Goal: Complete application form: Complete application form

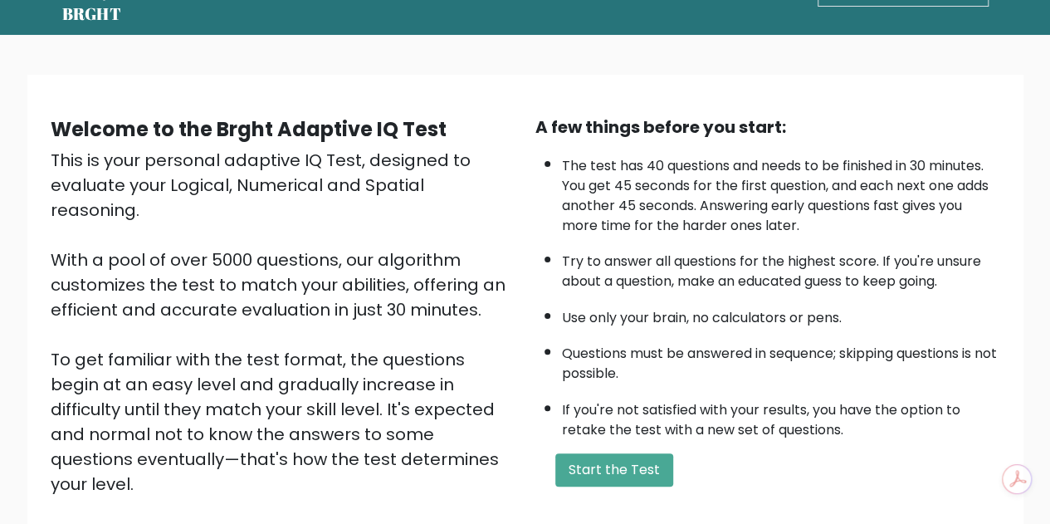
scroll to position [83, 0]
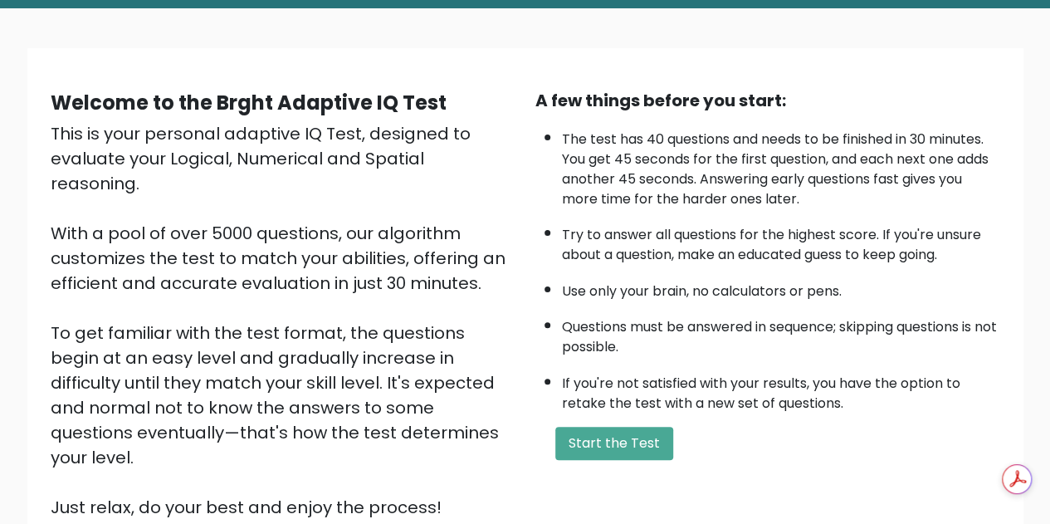
click at [653, 441] on button "Start the Test" at bounding box center [614, 442] width 118 height 33
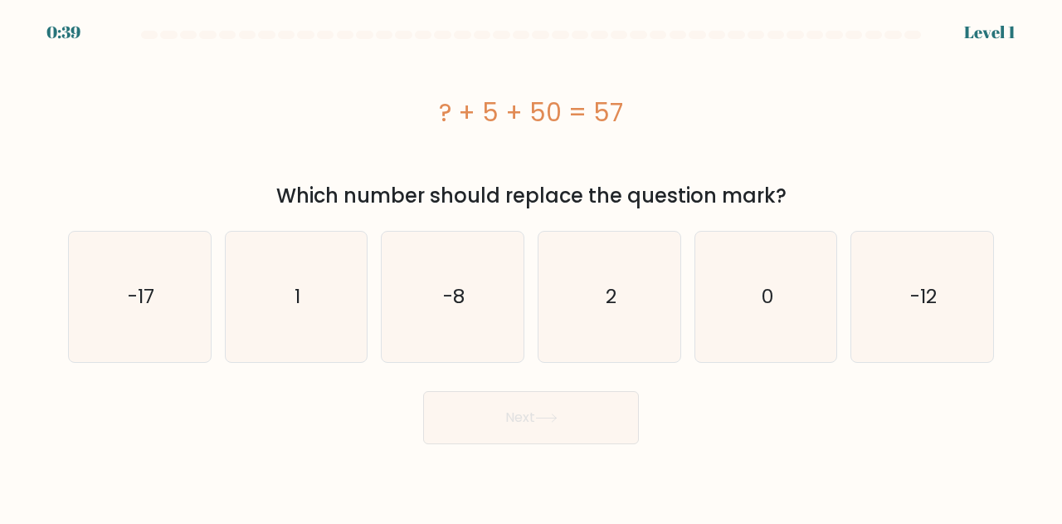
click at [624, 297] on icon "2" at bounding box center [609, 296] width 130 height 130
click at [532, 266] on input "d. 2" at bounding box center [531, 264] width 1 height 4
radio input "true"
click at [585, 405] on button "Next" at bounding box center [531, 417] width 216 height 53
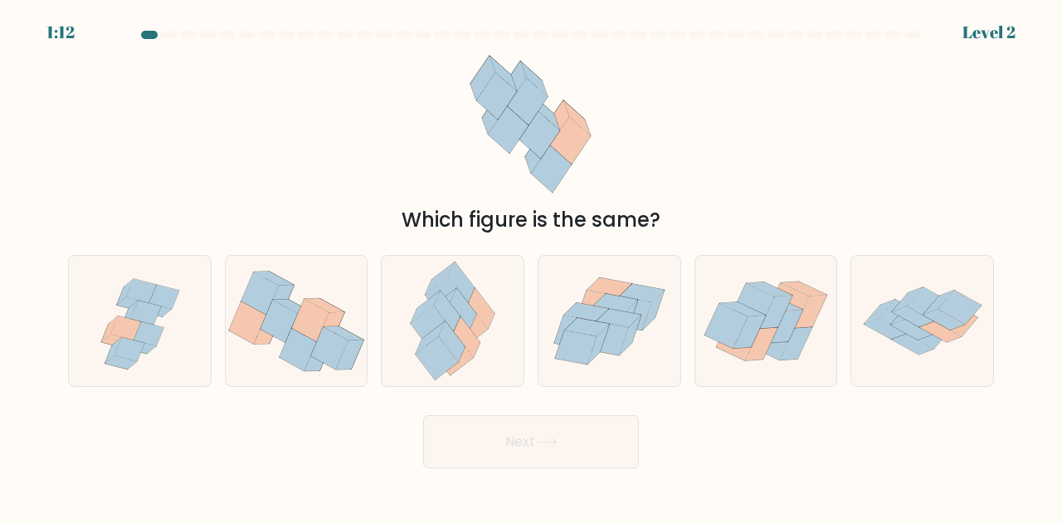
click at [596, 326] on icon at bounding box center [587, 327] width 45 height 18
click at [532, 266] on input "d." at bounding box center [531, 264] width 1 height 4
radio input "true"
click at [572, 438] on button "Next" at bounding box center [531, 441] width 216 height 53
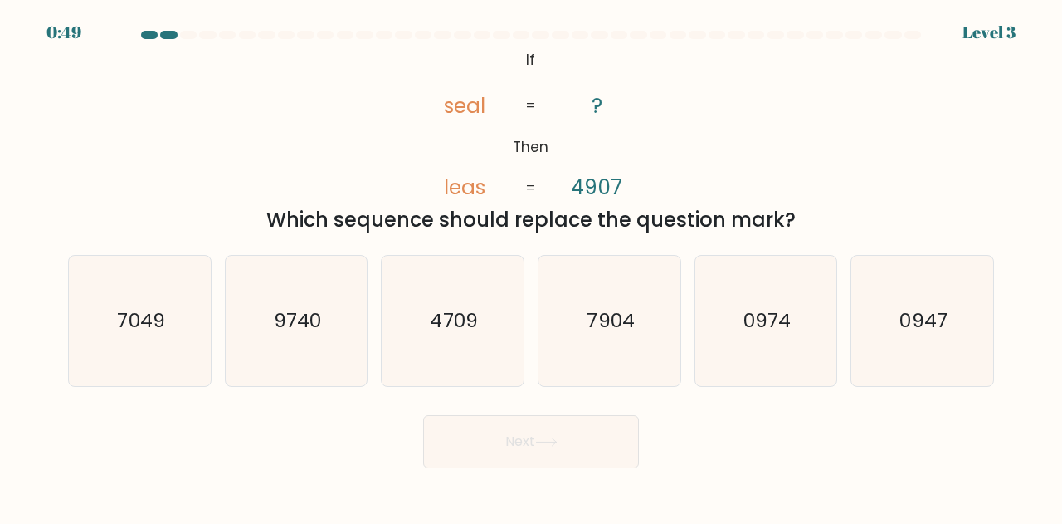
click at [629, 324] on text "7904" at bounding box center [610, 320] width 47 height 27
click at [532, 266] on input "d. 7904" at bounding box center [531, 264] width 1 height 4
radio input "true"
click at [558, 441] on icon at bounding box center [546, 441] width 22 height 9
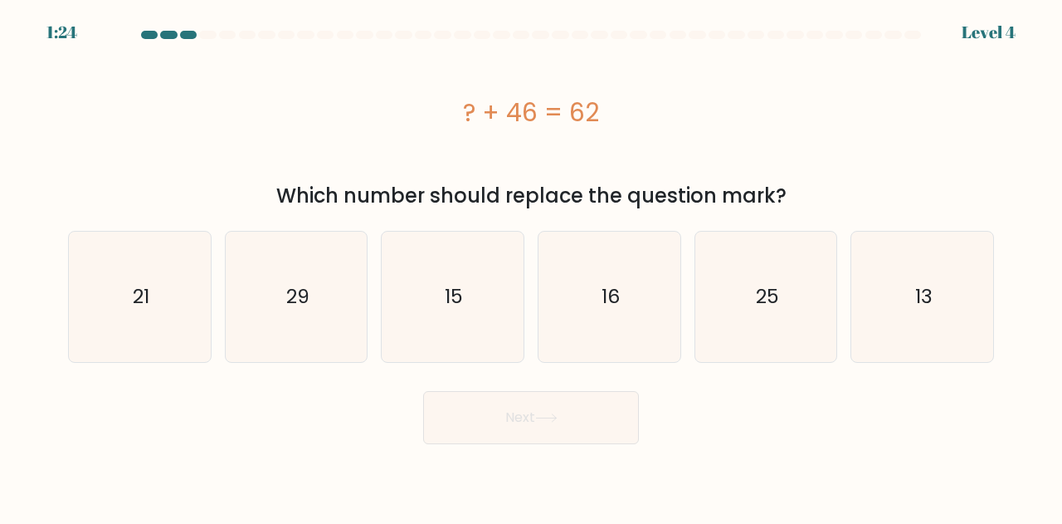
click at [572, 290] on icon "16" at bounding box center [609, 296] width 130 height 130
click at [532, 266] on input "d. 16" at bounding box center [531, 264] width 1 height 4
radio input "true"
click at [533, 425] on button "Next" at bounding box center [531, 417] width 216 height 53
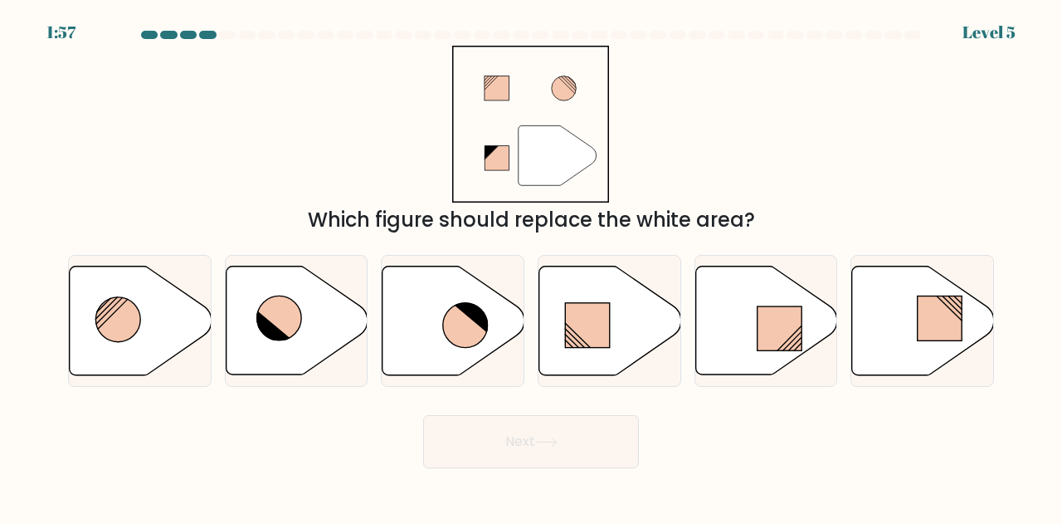
click at [476, 329] on icon at bounding box center [465, 325] width 45 height 45
click at [531, 266] on input "c." at bounding box center [531, 264] width 1 height 4
radio input "true"
click at [483, 433] on button "Next" at bounding box center [531, 441] width 216 height 53
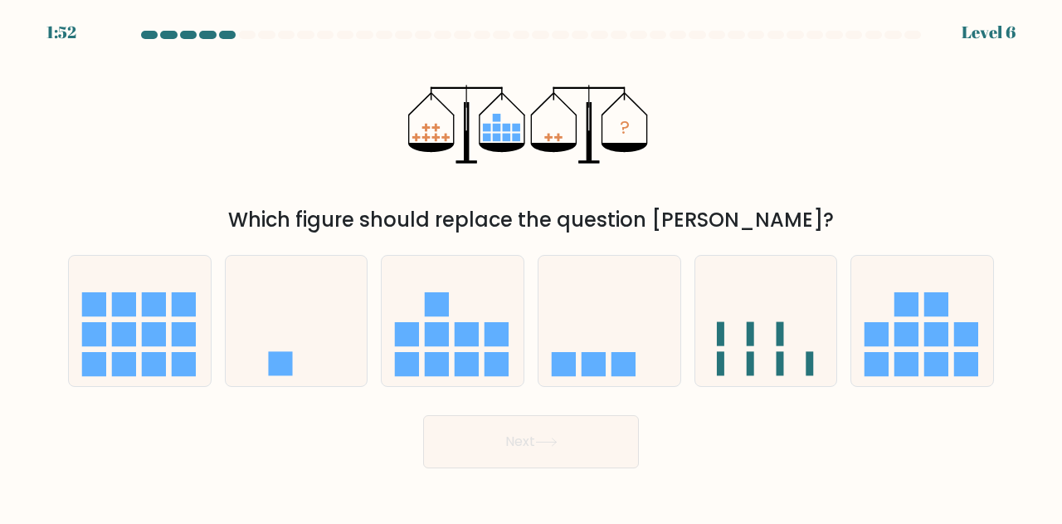
click at [616, 339] on icon at bounding box center [609, 320] width 142 height 117
click at [532, 266] on input "d." at bounding box center [531, 264] width 1 height 4
radio input "true"
click at [552, 448] on button "Next" at bounding box center [531, 441] width 216 height 53
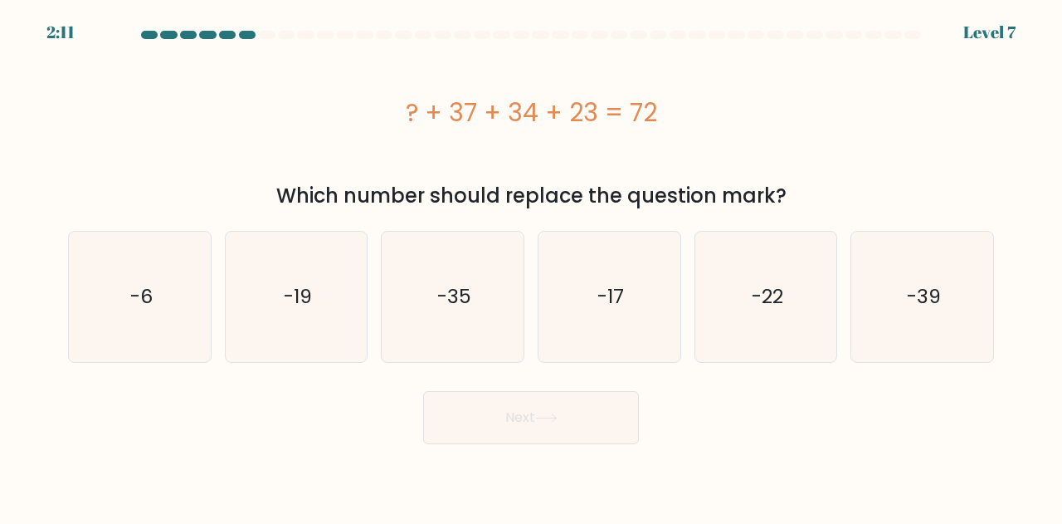
click at [733, 301] on icon "-22" at bounding box center [766, 296] width 130 height 130
click at [532, 266] on input "e. -22" at bounding box center [531, 264] width 1 height 4
radio input "true"
click at [556, 402] on button "Next" at bounding box center [531, 417] width 216 height 53
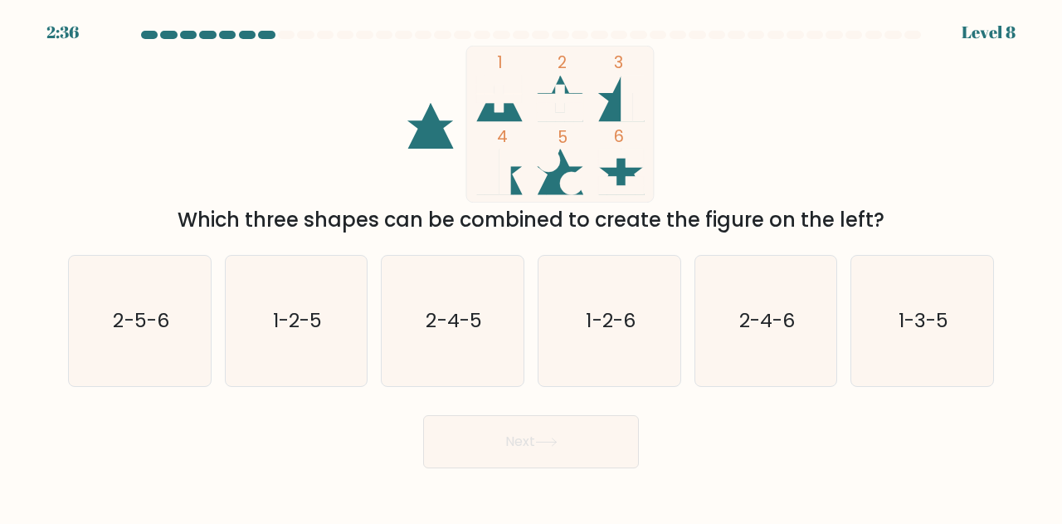
click at [558, 340] on icon "1-2-6" at bounding box center [609, 321] width 130 height 130
click at [532, 266] on input "d. 1-2-6" at bounding box center [531, 264] width 1 height 4
radio input "true"
click at [541, 438] on icon at bounding box center [546, 441] width 22 height 9
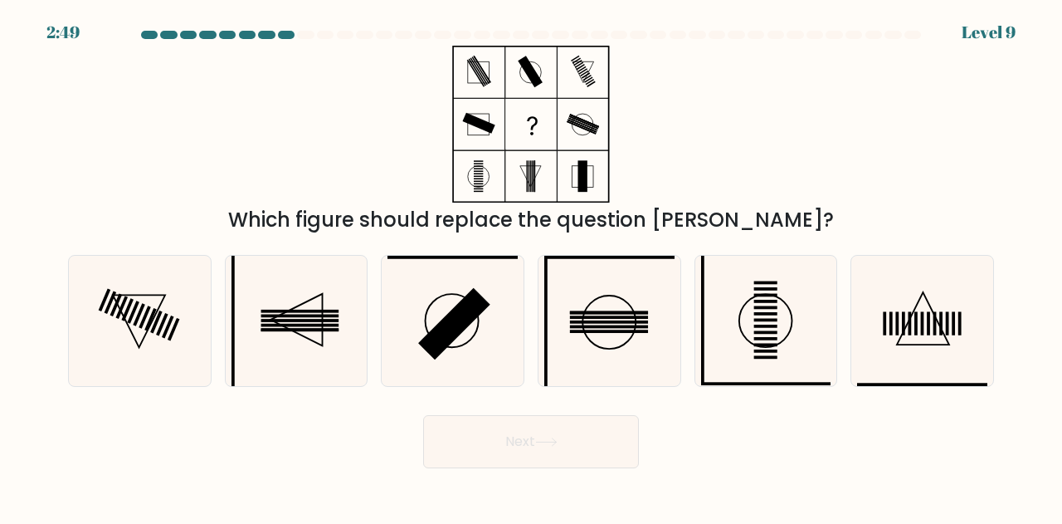
click at [131, 296] on icon at bounding box center [140, 321] width 130 height 130
click at [531, 266] on input "a." at bounding box center [531, 264] width 1 height 4
radio input "true"
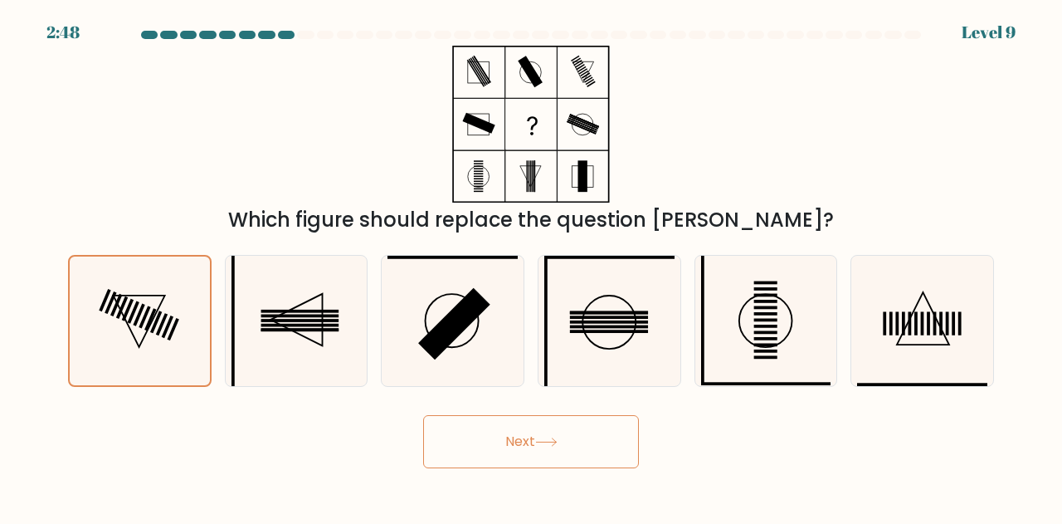
click at [537, 452] on button "Next" at bounding box center [531, 441] width 216 height 53
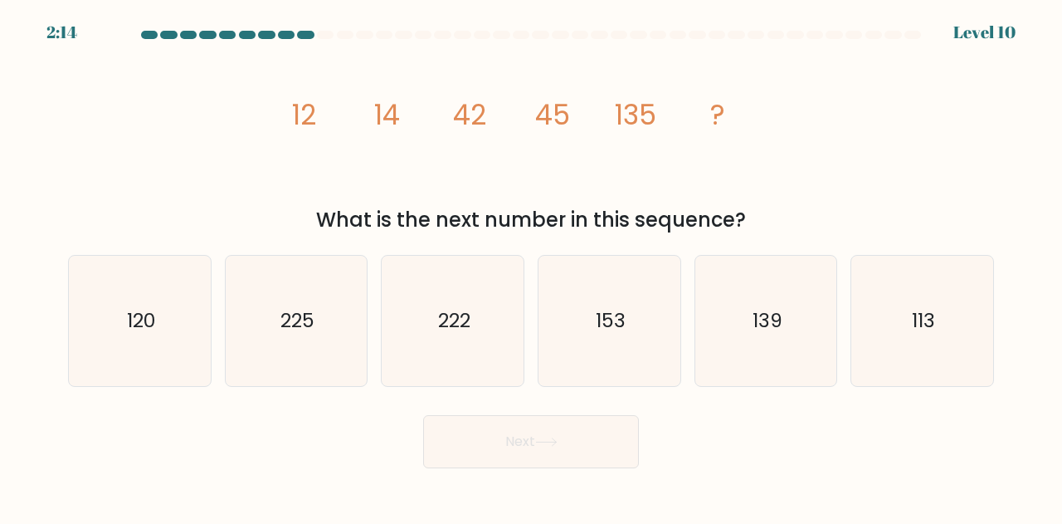
click at [773, 326] on text "139" at bounding box center [768, 320] width 30 height 27
click at [532, 266] on input "e. 139" at bounding box center [531, 264] width 1 height 4
radio input "true"
click at [573, 426] on button "Next" at bounding box center [531, 441] width 216 height 53
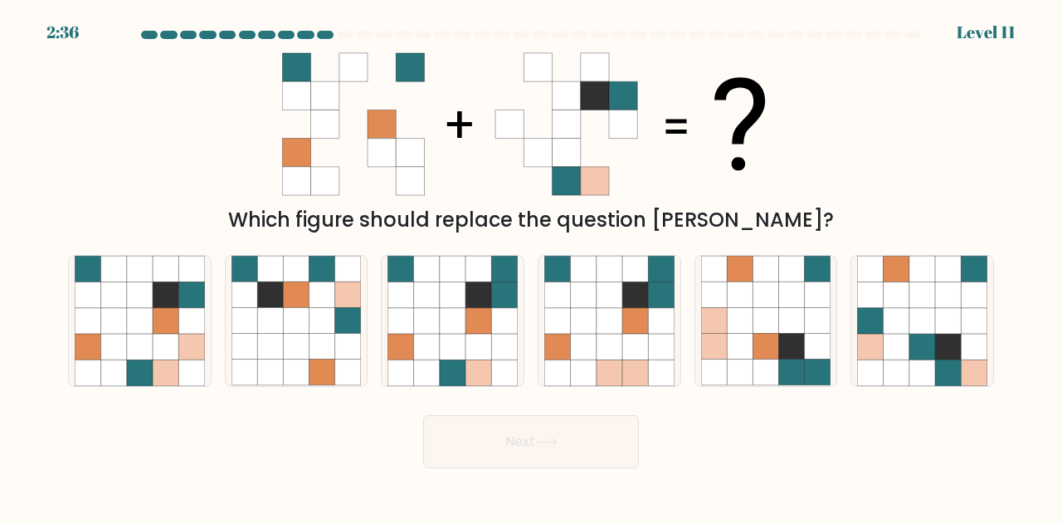
click at [483, 330] on icon at bounding box center [478, 321] width 26 height 26
click at [531, 266] on input "c." at bounding box center [531, 264] width 1 height 4
radio input "true"
click at [485, 459] on button "Next" at bounding box center [531, 441] width 216 height 53
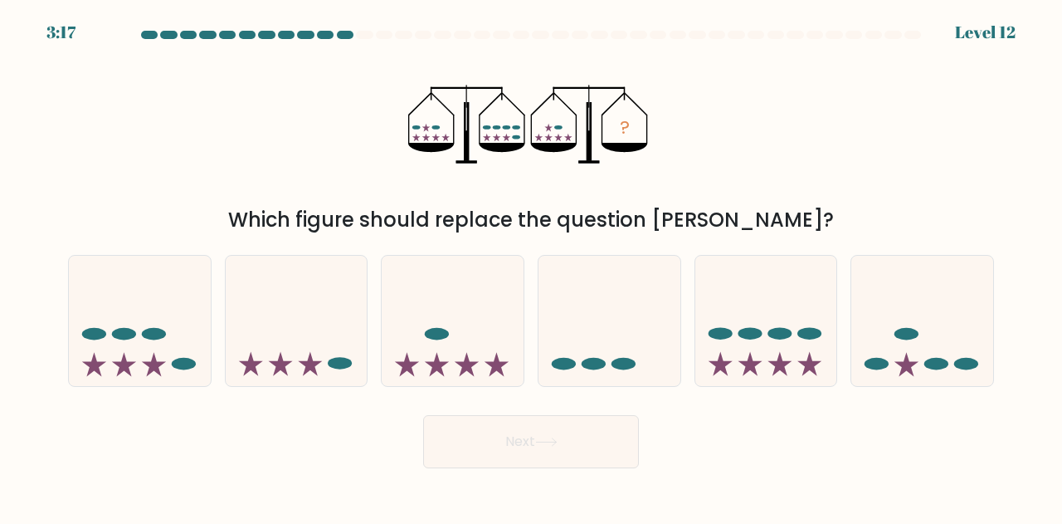
click at [589, 353] on icon at bounding box center [609, 320] width 142 height 117
click at [532, 266] on input "d." at bounding box center [531, 264] width 1 height 4
radio input "true"
click at [546, 422] on button "Next" at bounding box center [531, 441] width 216 height 53
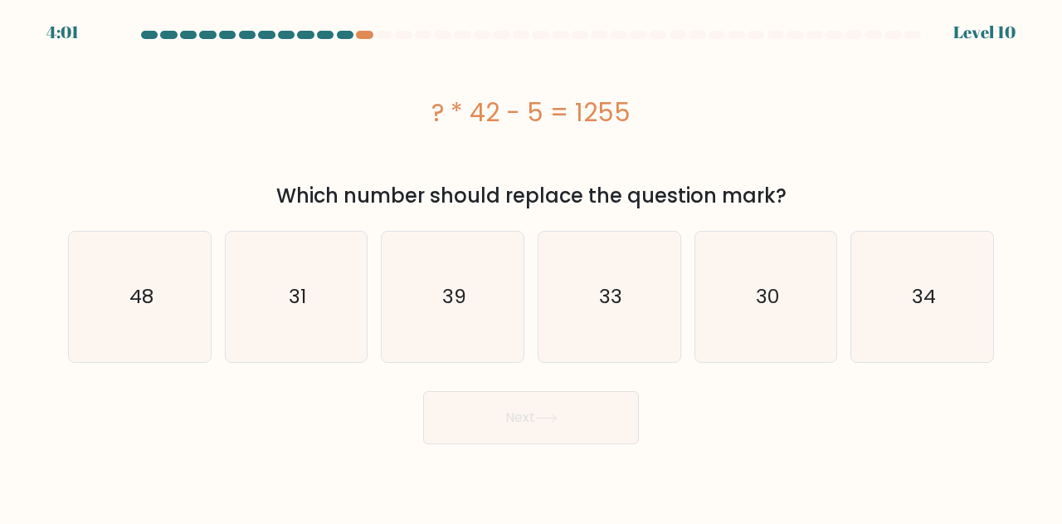
click at [604, 328] on icon "33" at bounding box center [609, 296] width 130 height 130
click at [532, 266] on input "d. 33" at bounding box center [531, 264] width 1 height 4
radio input "true"
click at [556, 428] on button "Next" at bounding box center [531, 417] width 216 height 53
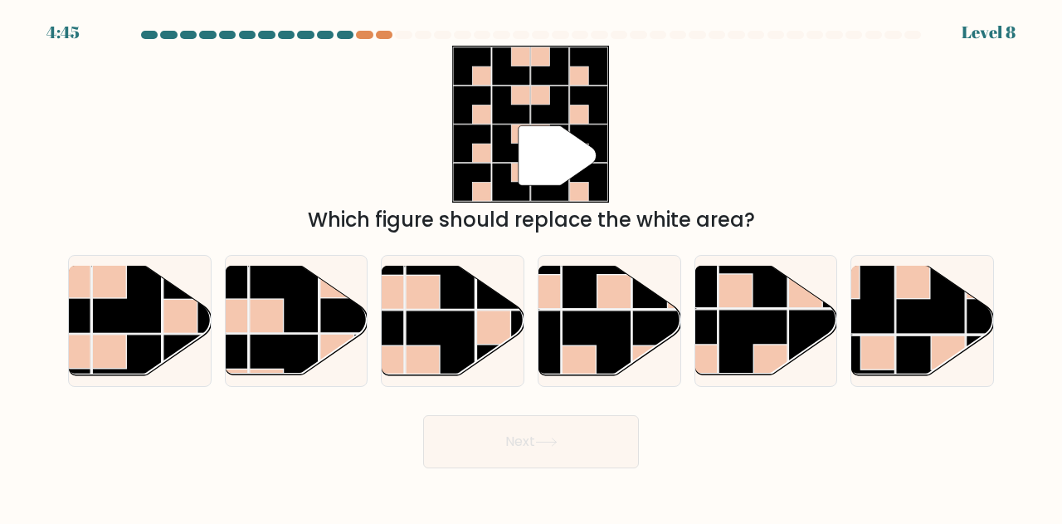
click at [782, 314] on rect at bounding box center [753, 343] width 69 height 69
click at [532, 266] on input "e." at bounding box center [531, 264] width 1 height 4
radio input "true"
click at [601, 414] on div "Next" at bounding box center [531, 437] width 946 height 61
click at [577, 446] on button "Next" at bounding box center [531, 441] width 216 height 53
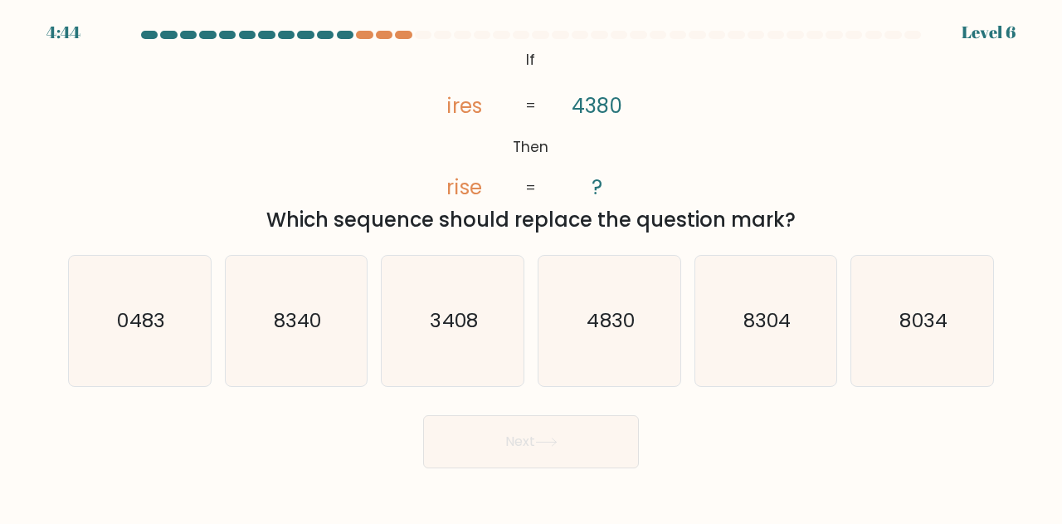
click at [508, 338] on icon "3408" at bounding box center [452, 321] width 130 height 130
click at [531, 266] on input "c. 3408" at bounding box center [531, 264] width 1 height 4
radio input "true"
click at [519, 441] on button "Next" at bounding box center [531, 441] width 216 height 53
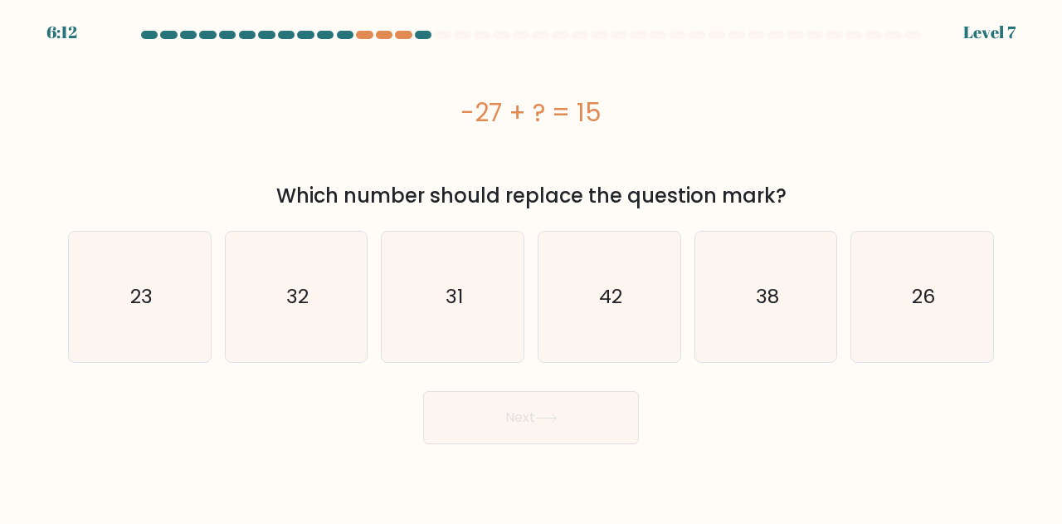
click at [669, 276] on icon "42" at bounding box center [609, 296] width 130 height 130
click at [532, 266] on input "d. 42" at bounding box center [531, 264] width 1 height 4
radio input "true"
click at [524, 429] on button "Next" at bounding box center [531, 417] width 216 height 53
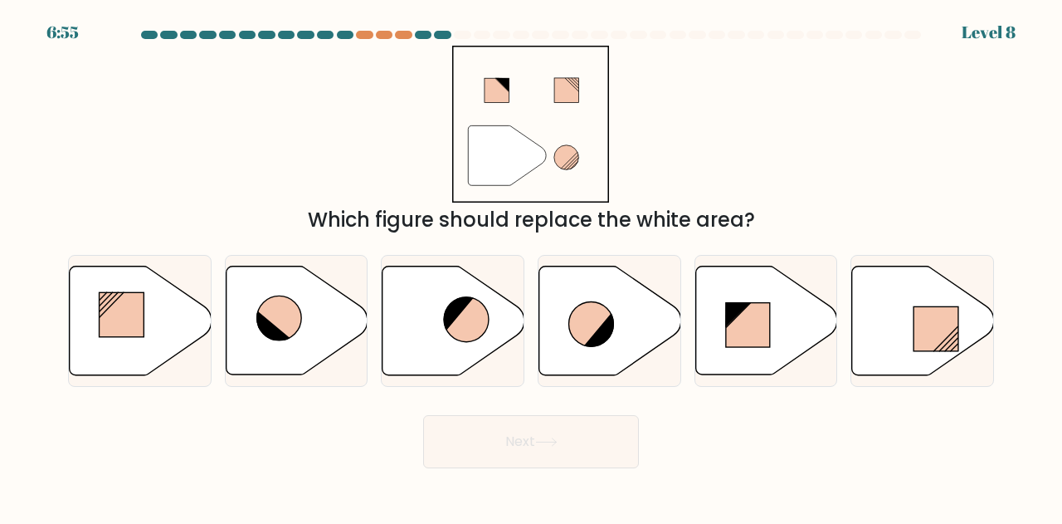
click at [730, 300] on icon at bounding box center [766, 320] width 142 height 109
click at [532, 266] on input "e." at bounding box center [531, 264] width 1 height 4
radio input "true"
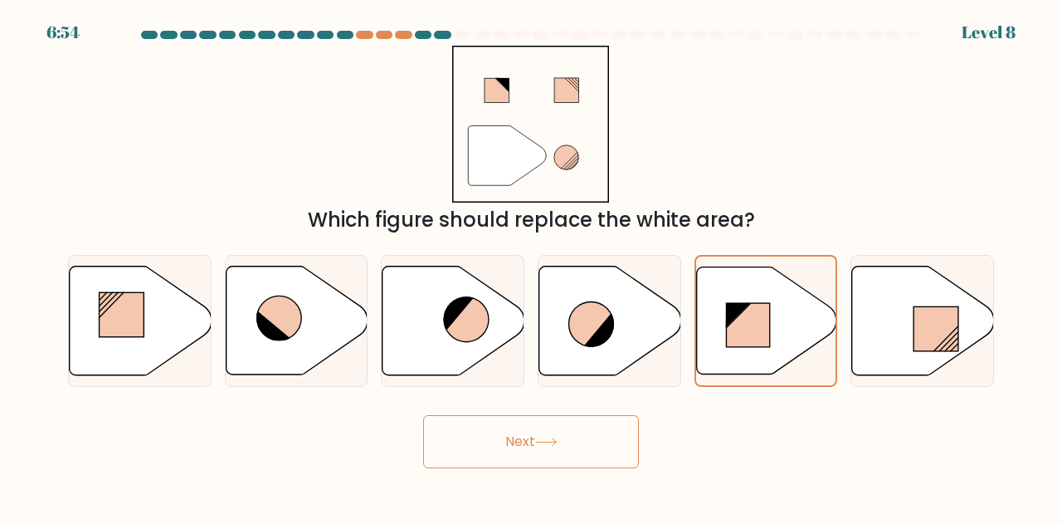
click at [509, 442] on button "Next" at bounding box center [531, 441] width 216 height 53
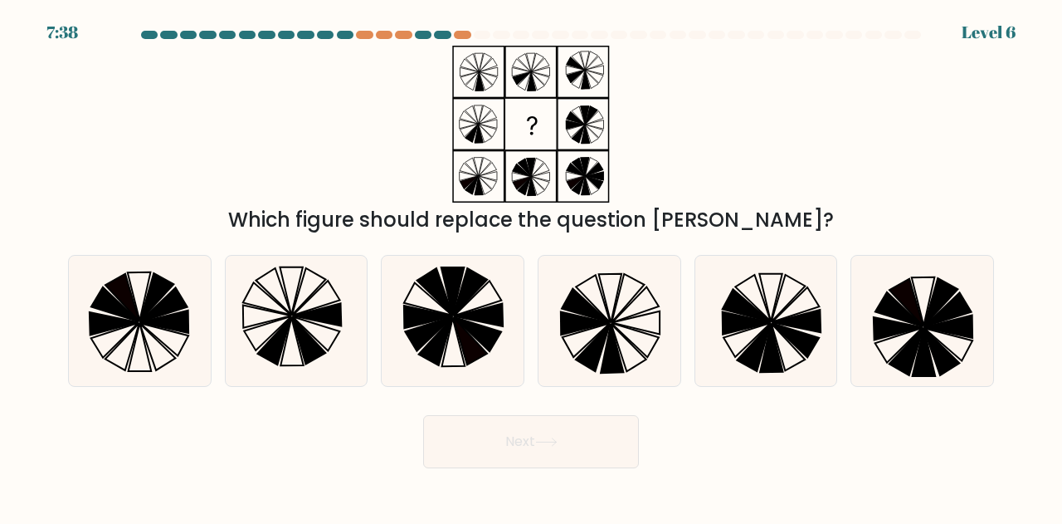
click at [770, 328] on icon at bounding box center [753, 347] width 33 height 47
click at [532, 266] on input "e." at bounding box center [531, 264] width 1 height 4
radio input "true"
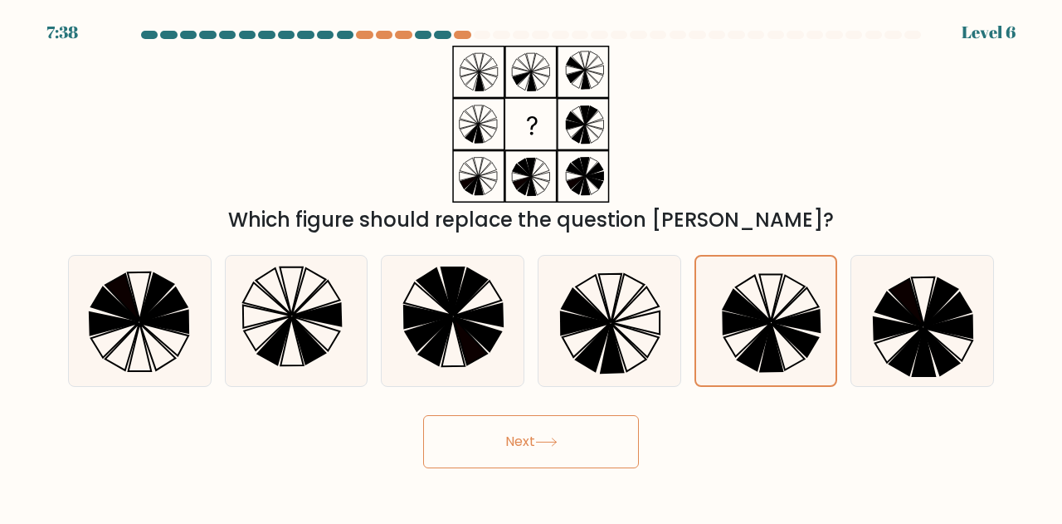
click at [556, 442] on icon at bounding box center [546, 441] width 20 height 7
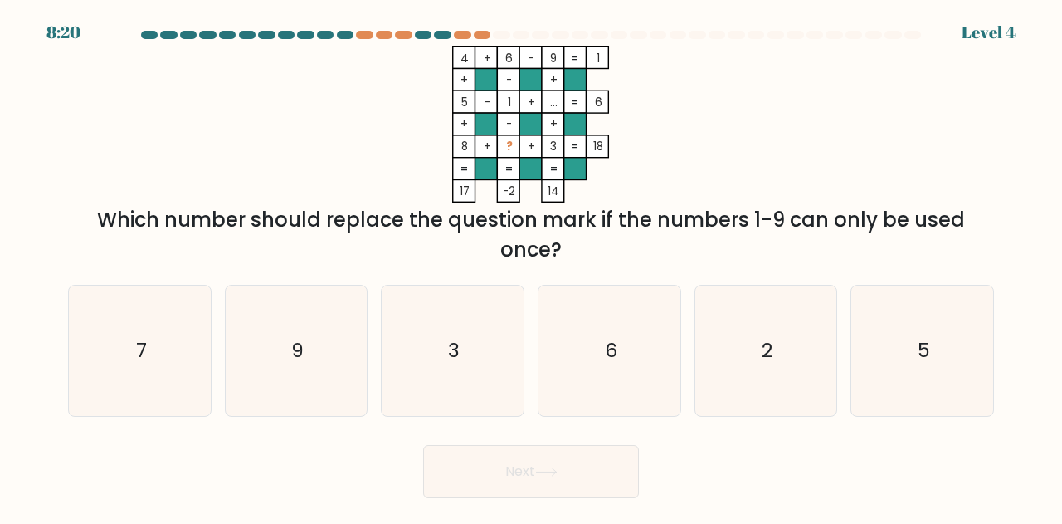
click at [284, 327] on icon "9" at bounding box center [296, 350] width 130 height 130
click at [531, 266] on input "b. 9" at bounding box center [531, 264] width 1 height 4
radio input "true"
click at [508, 461] on button "Next" at bounding box center [531, 471] width 216 height 53
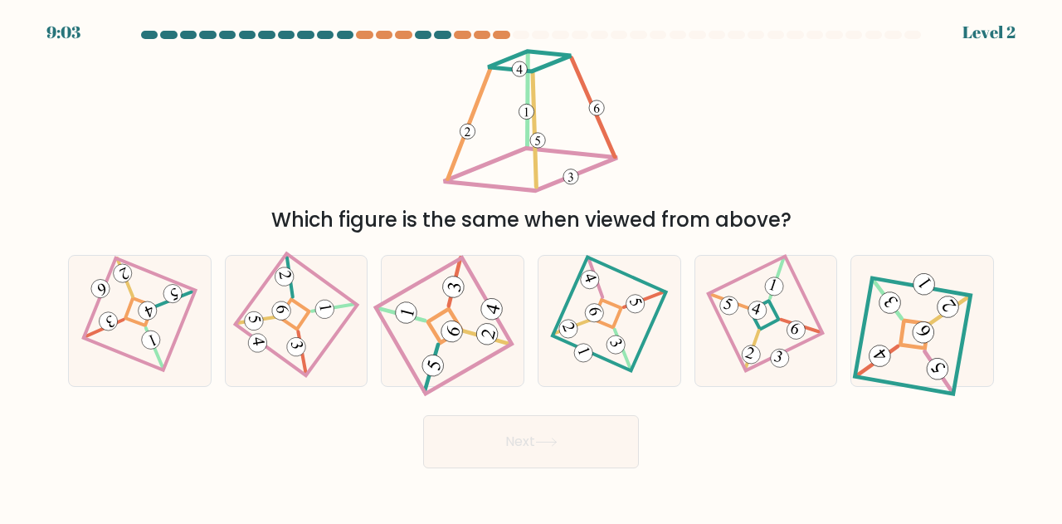
click at [817, 328] on div at bounding box center [766, 321] width 144 height 132
click at [532, 266] on input "e." at bounding box center [531, 264] width 1 height 4
radio input "true"
click at [544, 457] on button "Next" at bounding box center [531, 441] width 216 height 53
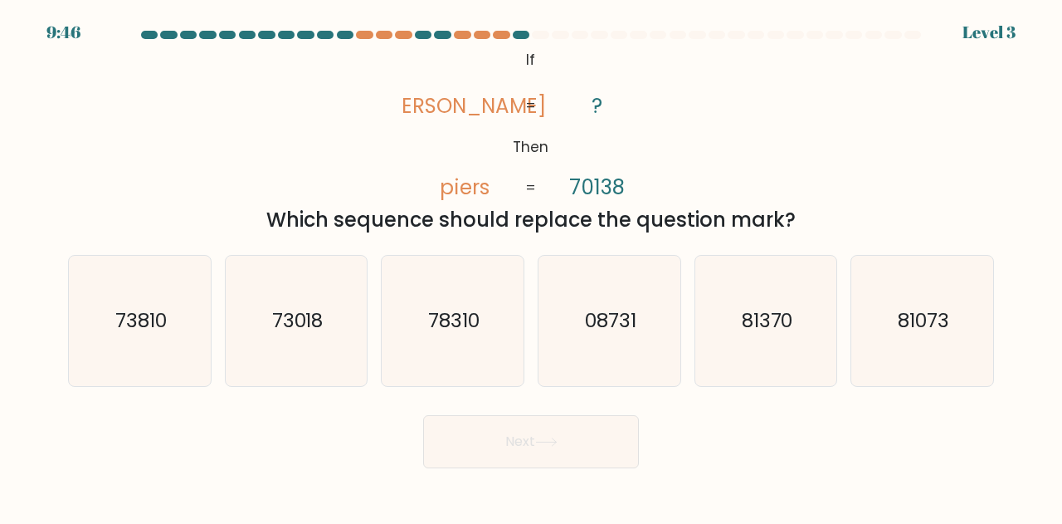
click at [325, 334] on icon "73018" at bounding box center [296, 321] width 130 height 130
click at [531, 266] on input "b. 73018" at bounding box center [531, 264] width 1 height 4
radio input "true"
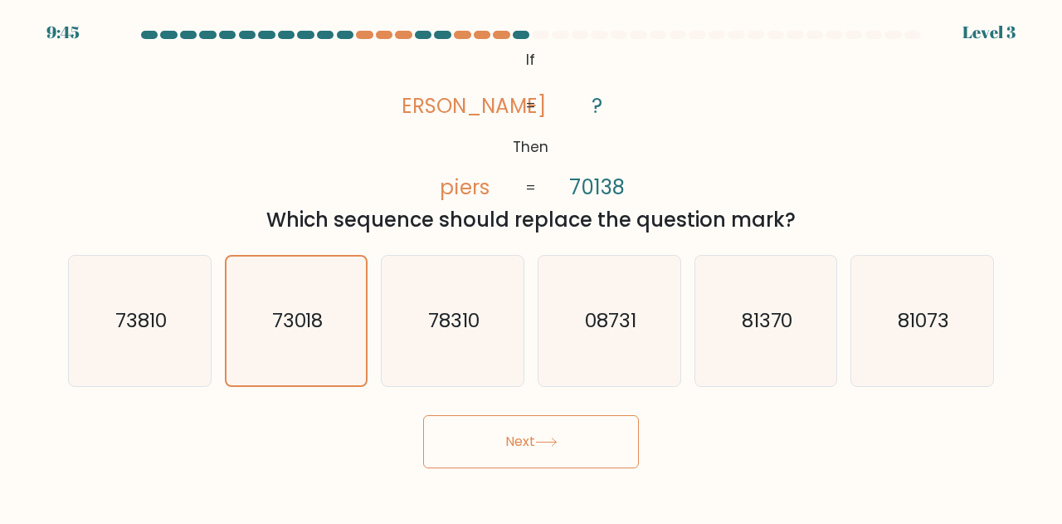
click at [499, 438] on button "Next" at bounding box center [531, 441] width 216 height 53
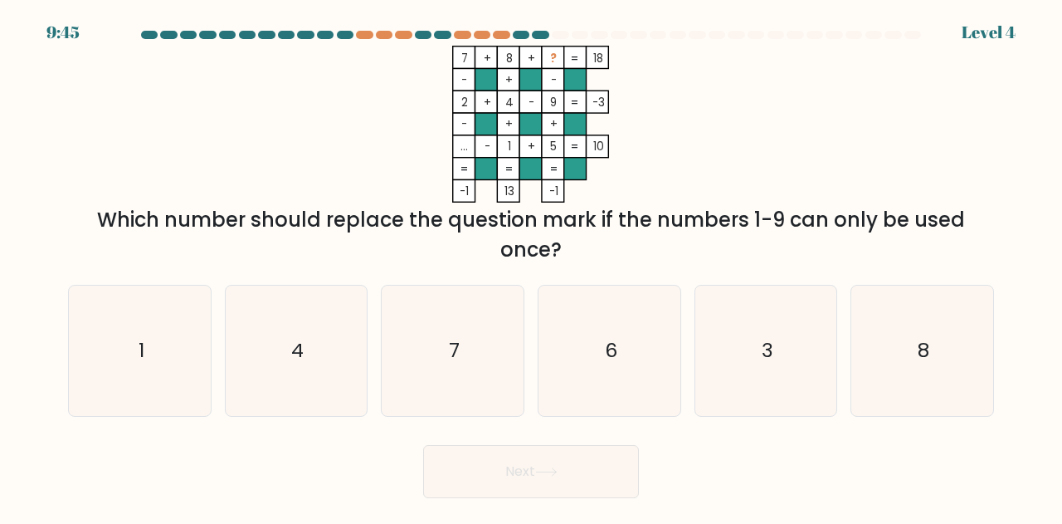
click at [895, 329] on icon "8" at bounding box center [922, 350] width 130 height 130
click at [532, 266] on input "f. 8" at bounding box center [531, 264] width 1 height 4
radio input "true"
click at [445, 470] on button "Next" at bounding box center [531, 471] width 216 height 53
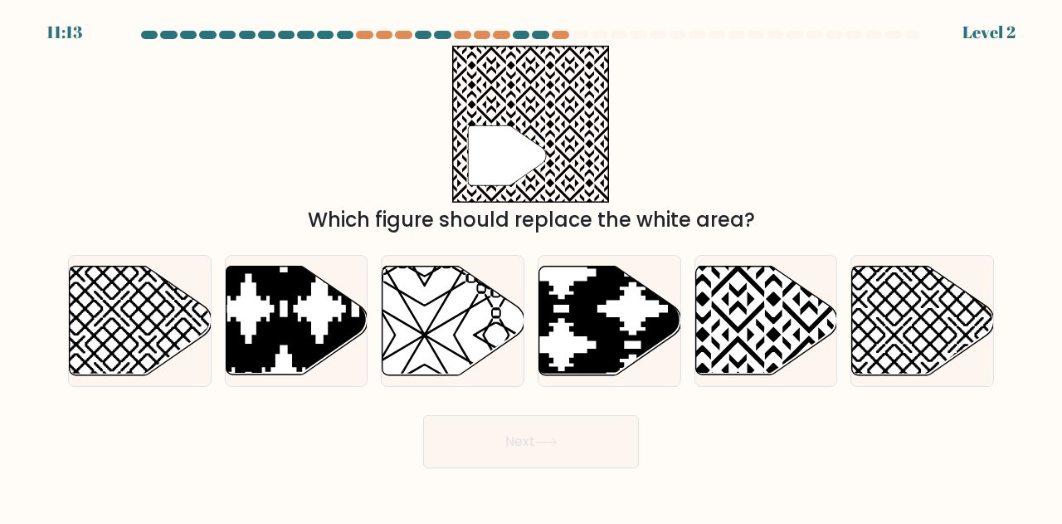
click at [647, 318] on icon at bounding box center [561, 379] width 285 height 285
click at [532, 266] on input "d." at bounding box center [531, 264] width 1 height 4
radio input "true"
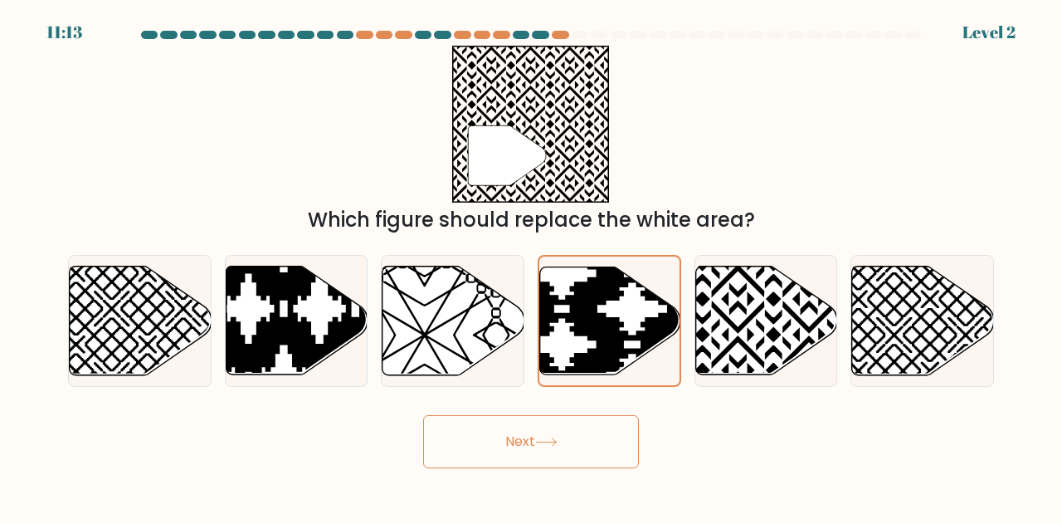
click at [550, 437] on icon at bounding box center [546, 441] width 22 height 9
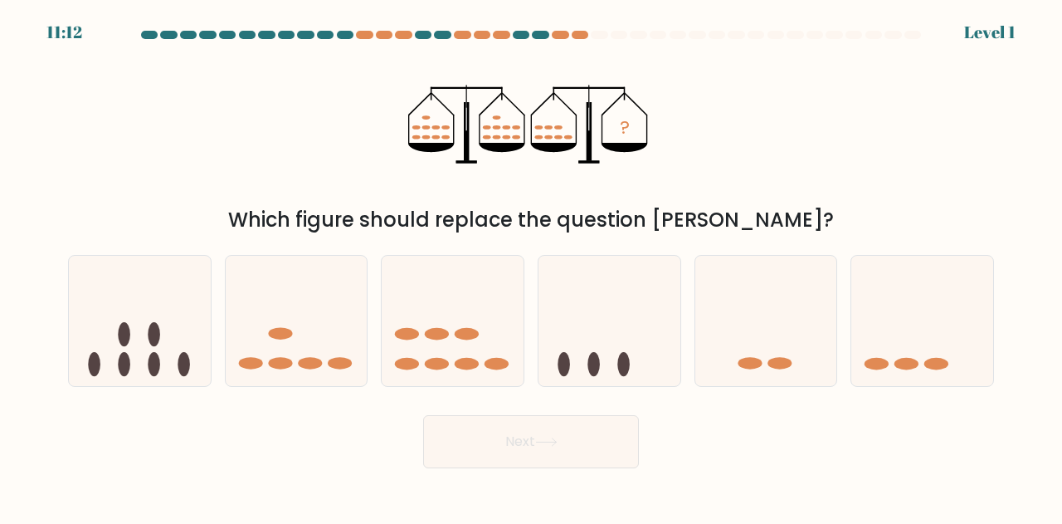
click at [397, 353] on icon at bounding box center [453, 320] width 142 height 117
click at [531, 266] on input "c." at bounding box center [531, 264] width 1 height 4
radio input "true"
click at [482, 454] on button "Next" at bounding box center [531, 441] width 216 height 53
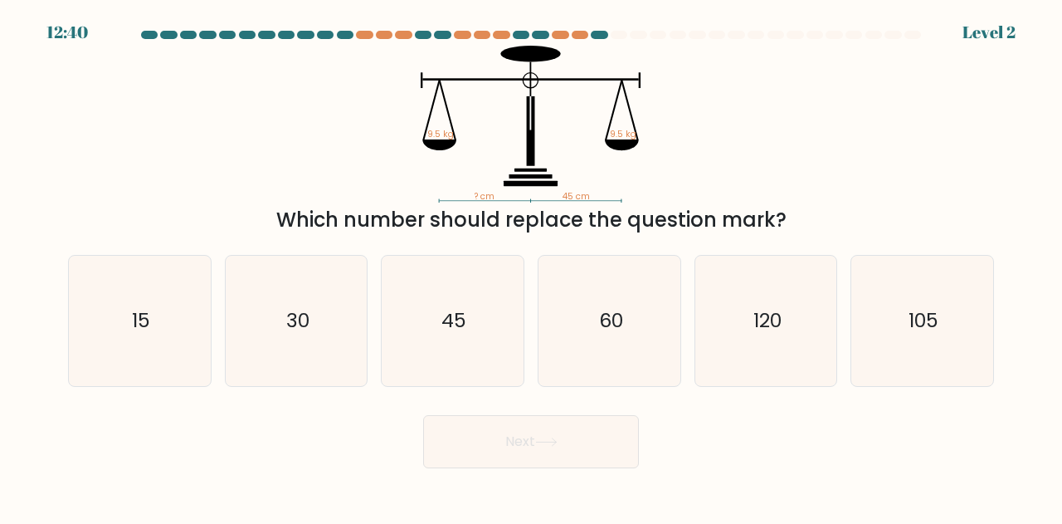
click at [178, 313] on icon "15" at bounding box center [140, 321] width 130 height 130
click at [531, 266] on input "a. 15" at bounding box center [531, 264] width 1 height 4
radio input "true"
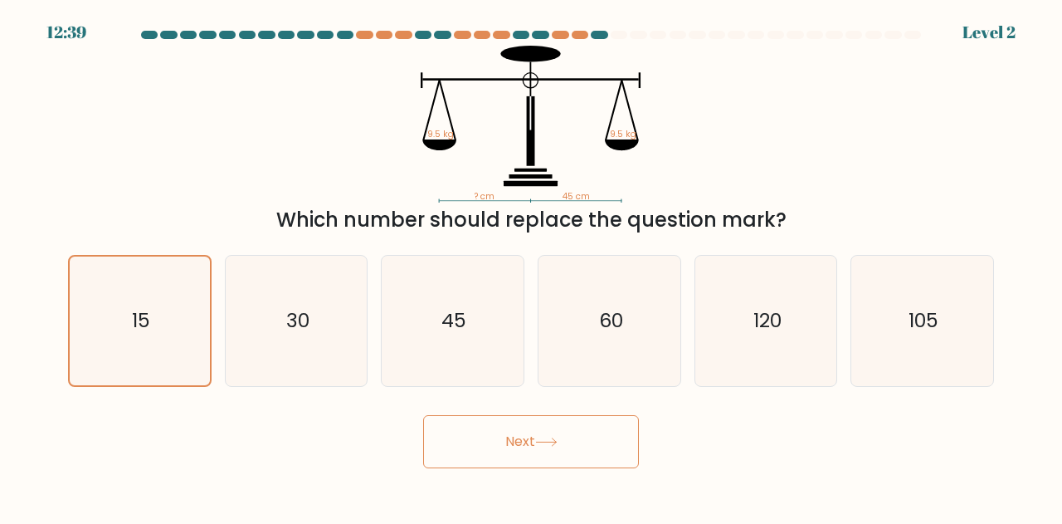
click at [504, 432] on button "Next" at bounding box center [531, 441] width 216 height 53
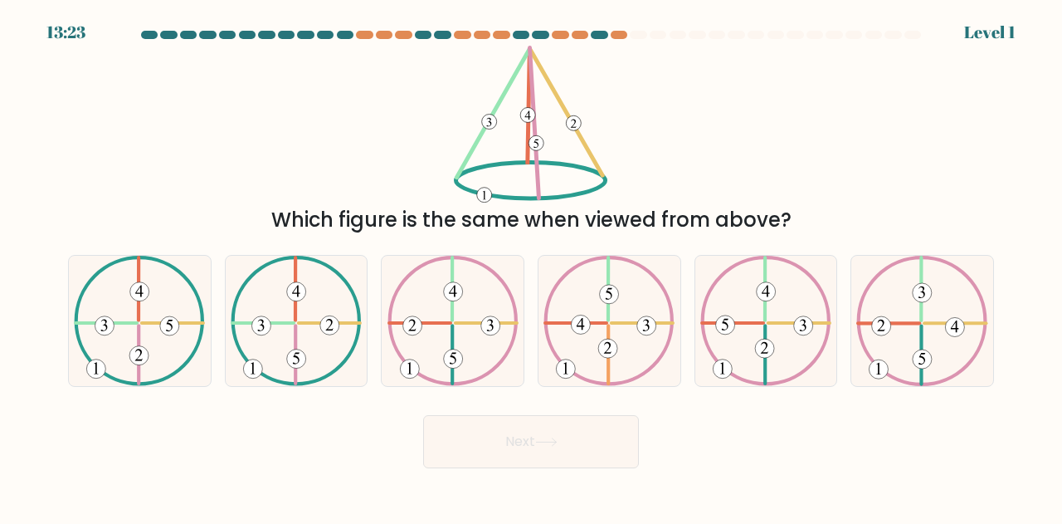
click at [768, 329] on icon at bounding box center [765, 321] width 131 height 130
click at [532, 266] on input "e." at bounding box center [531, 264] width 1 height 4
radio input "true"
click at [542, 436] on button "Next" at bounding box center [531, 441] width 216 height 53
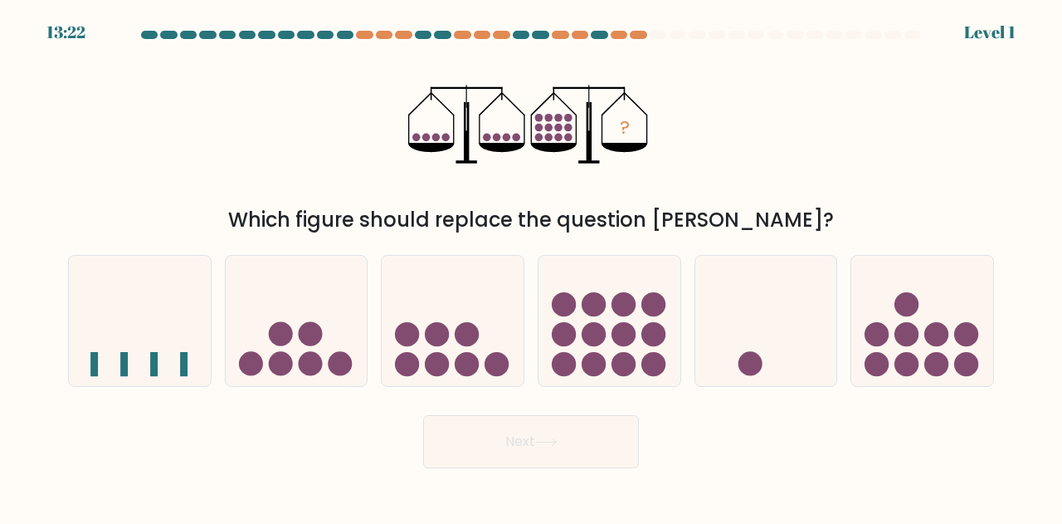
click at [871, 334] on circle at bounding box center [877, 334] width 24 height 24
click at [532, 266] on input "f." at bounding box center [531, 264] width 1 height 4
radio input "true"
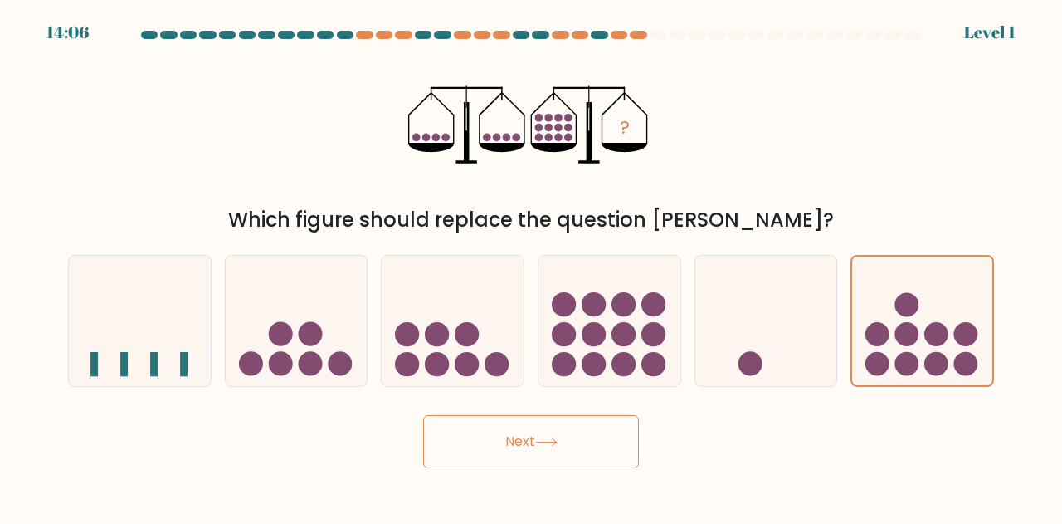
click at [564, 444] on button "Next" at bounding box center [531, 441] width 216 height 53
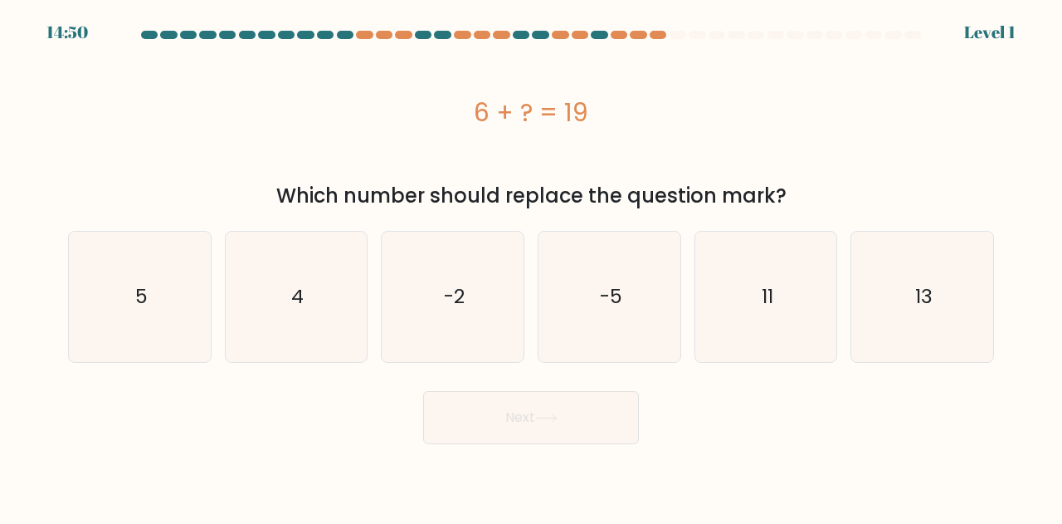
click at [583, 297] on icon "-5" at bounding box center [609, 296] width 130 height 130
click at [532, 266] on input "d. -5" at bounding box center [531, 264] width 1 height 4
radio input "true"
click at [543, 382] on div "Next" at bounding box center [531, 412] width 946 height 61
click at [523, 409] on button "Next" at bounding box center [531, 417] width 216 height 53
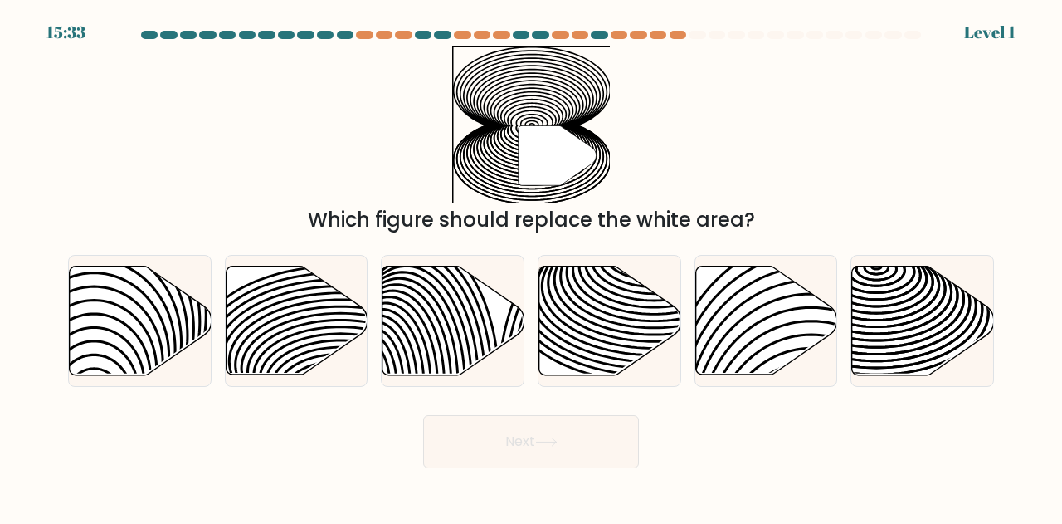
click at [433, 323] on icon at bounding box center [453, 320] width 142 height 110
click at [531, 266] on input "c." at bounding box center [531, 264] width 1 height 4
radio input "true"
click at [482, 437] on button "Next" at bounding box center [531, 441] width 216 height 53
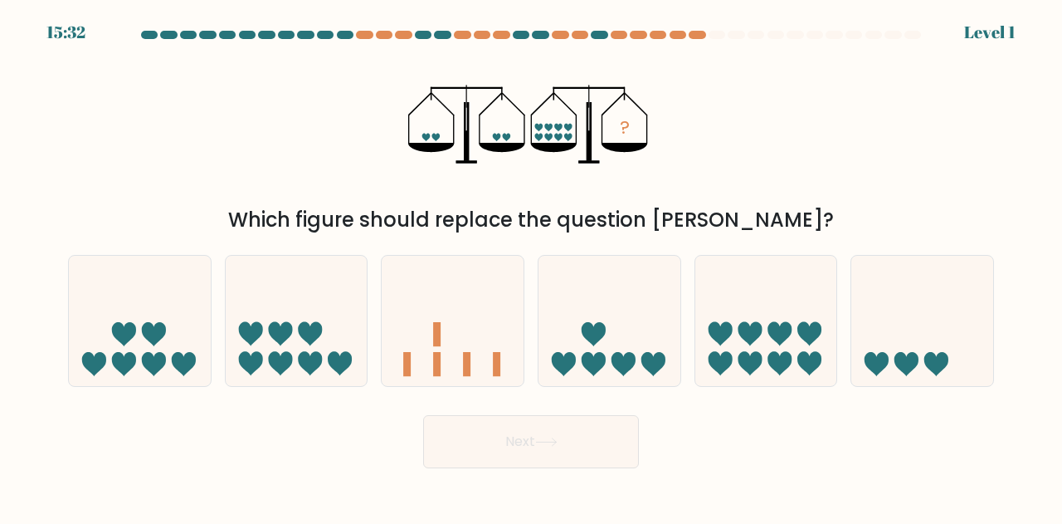
click at [299, 343] on icon at bounding box center [297, 320] width 142 height 117
click at [531, 266] on input "b." at bounding box center [531, 264] width 1 height 4
radio input "true"
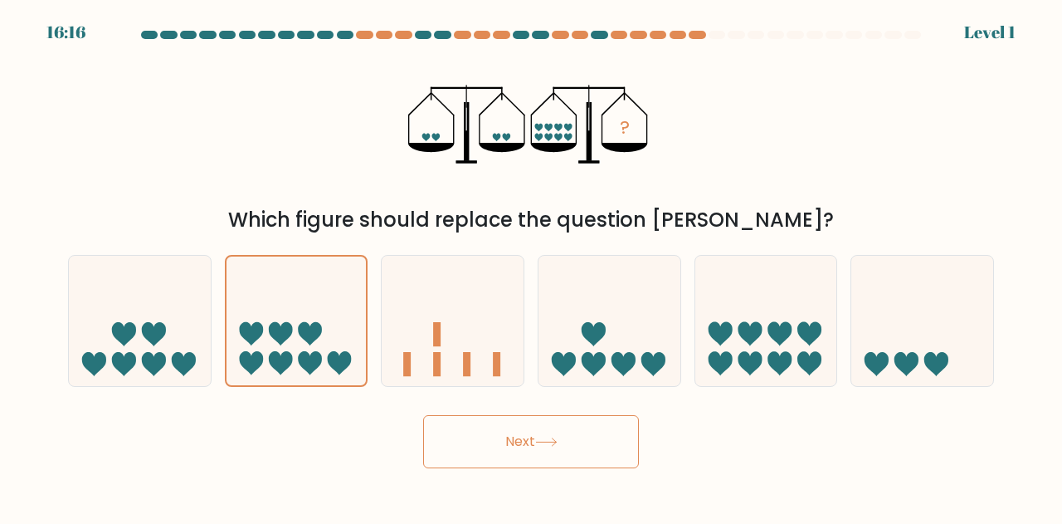
click at [489, 454] on button "Next" at bounding box center [531, 441] width 216 height 53
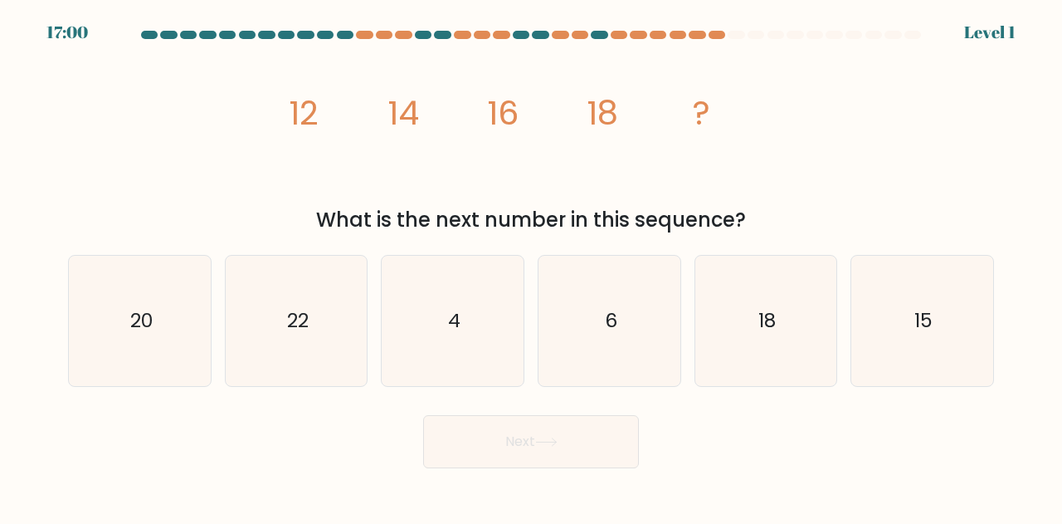
click at [571, 329] on icon "6" at bounding box center [609, 321] width 130 height 130
click at [532, 266] on input "d. 6" at bounding box center [531, 264] width 1 height 4
radio input "true"
click at [526, 455] on button "Next" at bounding box center [531, 441] width 216 height 53
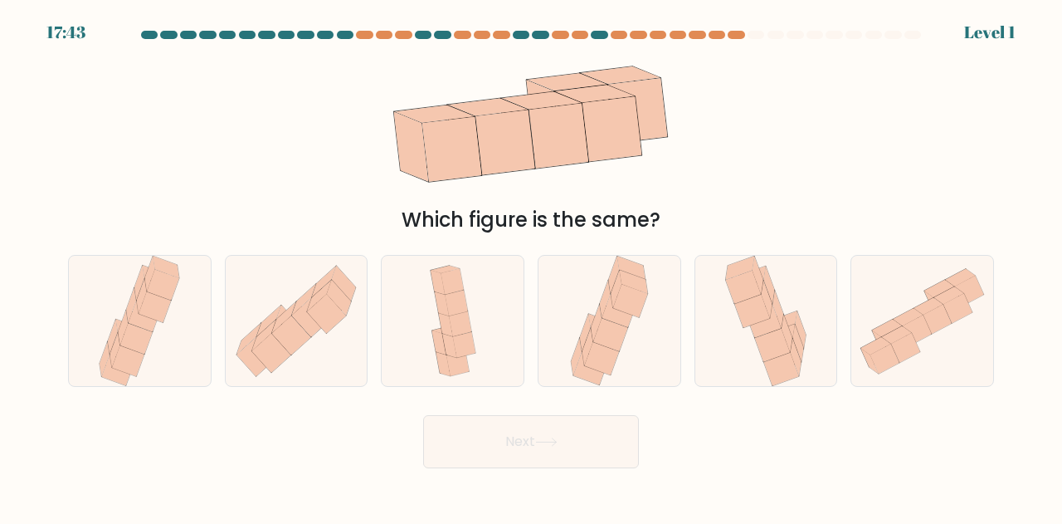
drag, startPoint x: 432, startPoint y: 344, endPoint x: 504, endPoint y: 440, distance: 119.1
click at [434, 347] on icon at bounding box center [453, 321] width 60 height 130
click at [531, 266] on input "c." at bounding box center [531, 264] width 1 height 4
radio input "true"
click at [527, 464] on button "Next" at bounding box center [531, 441] width 216 height 53
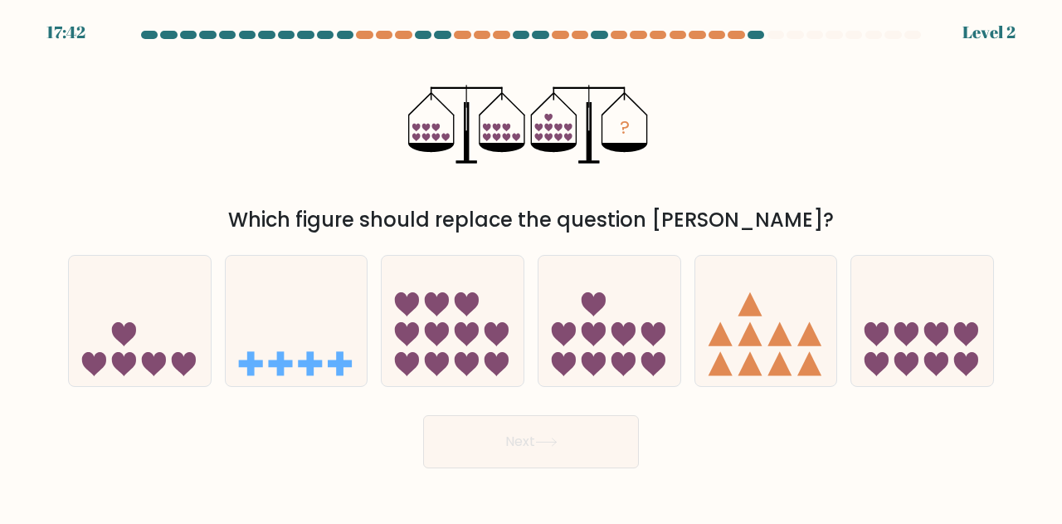
click at [324, 339] on icon at bounding box center [297, 320] width 142 height 117
click at [531, 266] on input "b." at bounding box center [531, 264] width 1 height 4
radio input "true"
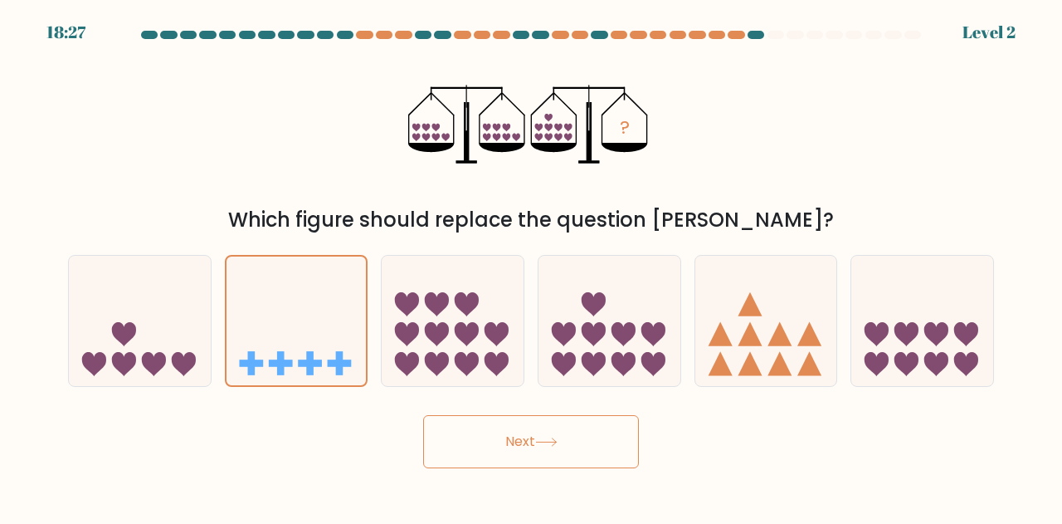
click at [547, 451] on button "Next" at bounding box center [531, 441] width 216 height 53
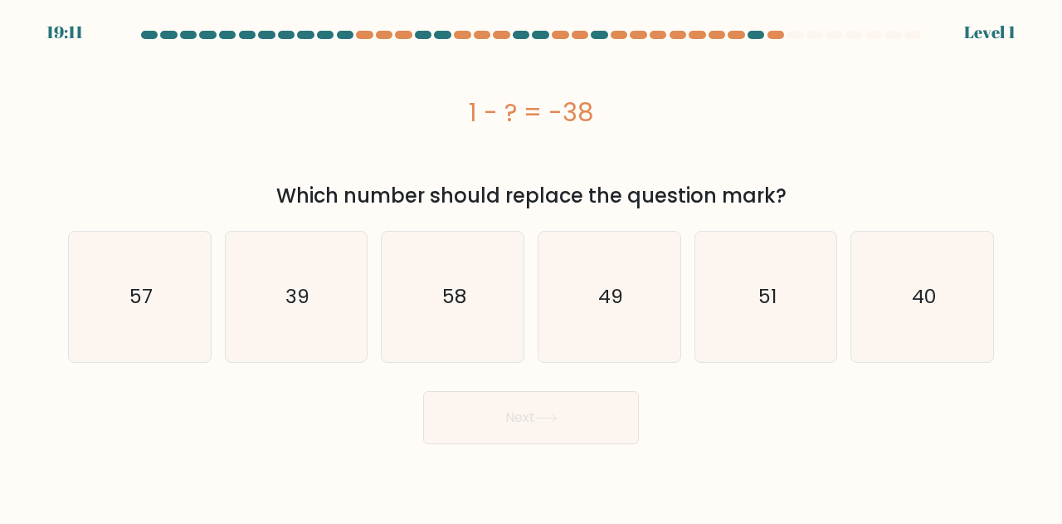
click at [763, 311] on icon "51" at bounding box center [766, 296] width 130 height 130
click at [532, 266] on input "e. 51" at bounding box center [531, 264] width 1 height 4
radio input "true"
click at [577, 442] on button "Next" at bounding box center [531, 417] width 216 height 53
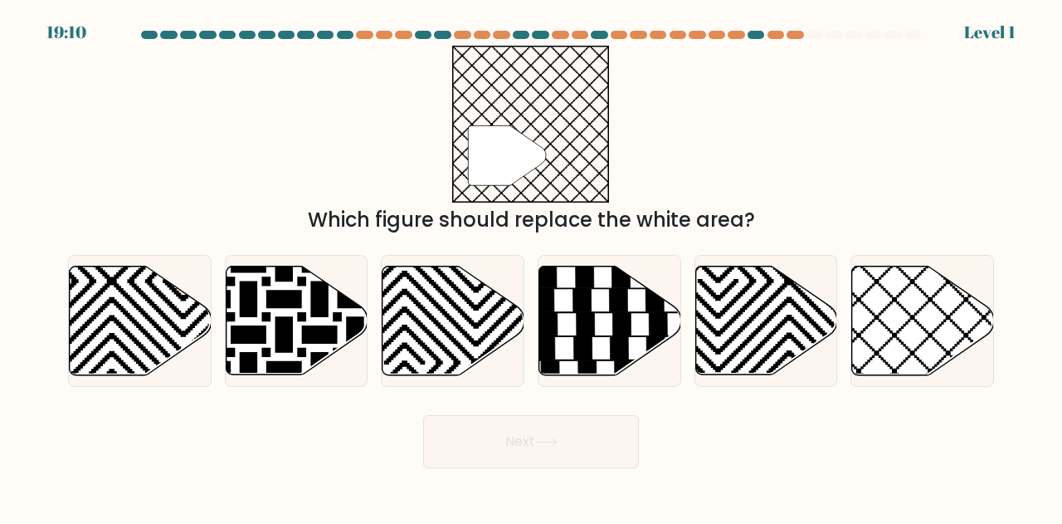
click at [287, 293] on icon at bounding box center [247, 262] width 285 height 285
click at [531, 266] on input "b." at bounding box center [531, 264] width 1 height 4
radio input "true"
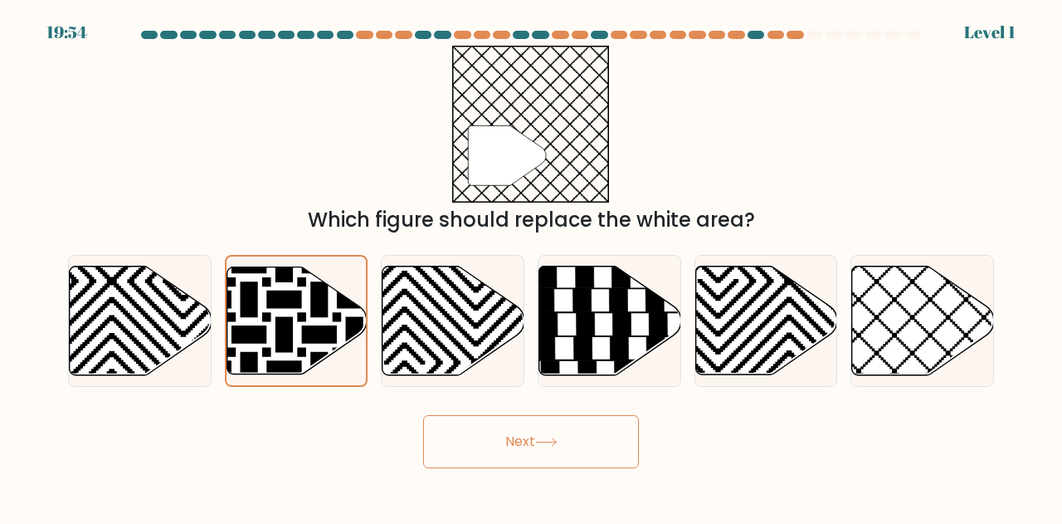
click at [480, 436] on button "Next" at bounding box center [531, 441] width 216 height 53
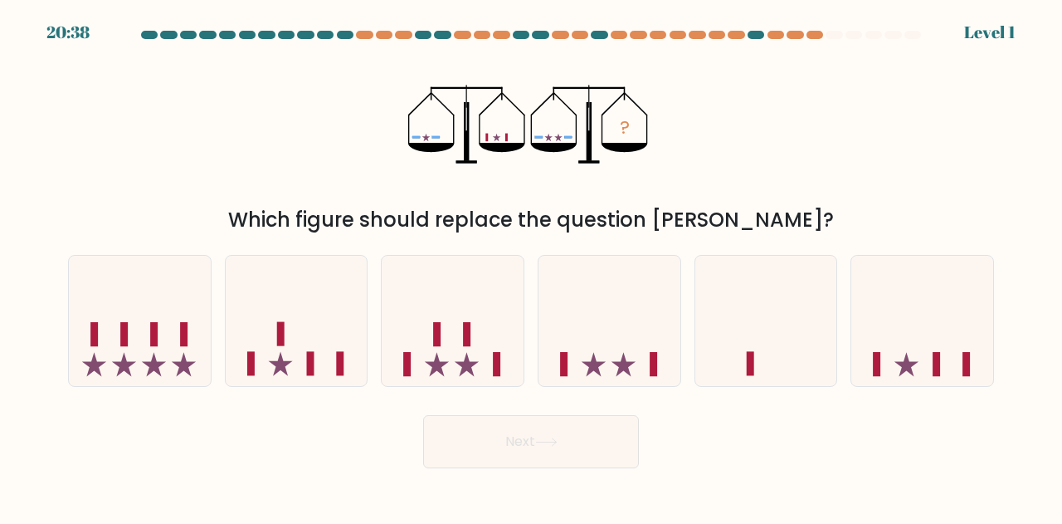
drag, startPoint x: 910, startPoint y: 342, endPoint x: 712, endPoint y: 436, distance: 219.3
click at [910, 343] on icon at bounding box center [922, 320] width 142 height 117
click at [532, 266] on input "f." at bounding box center [531, 264] width 1 height 4
radio input "true"
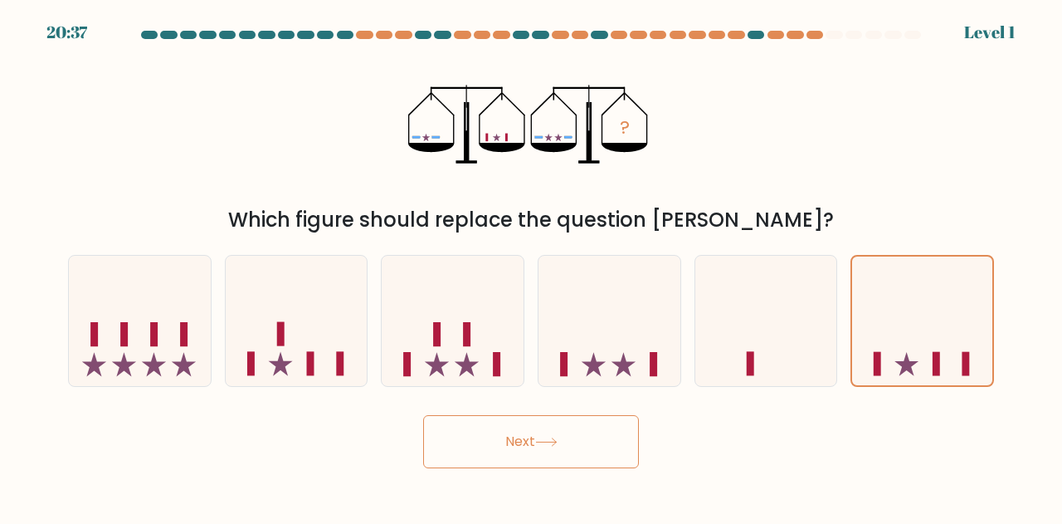
click at [473, 436] on button "Next" at bounding box center [531, 441] width 216 height 53
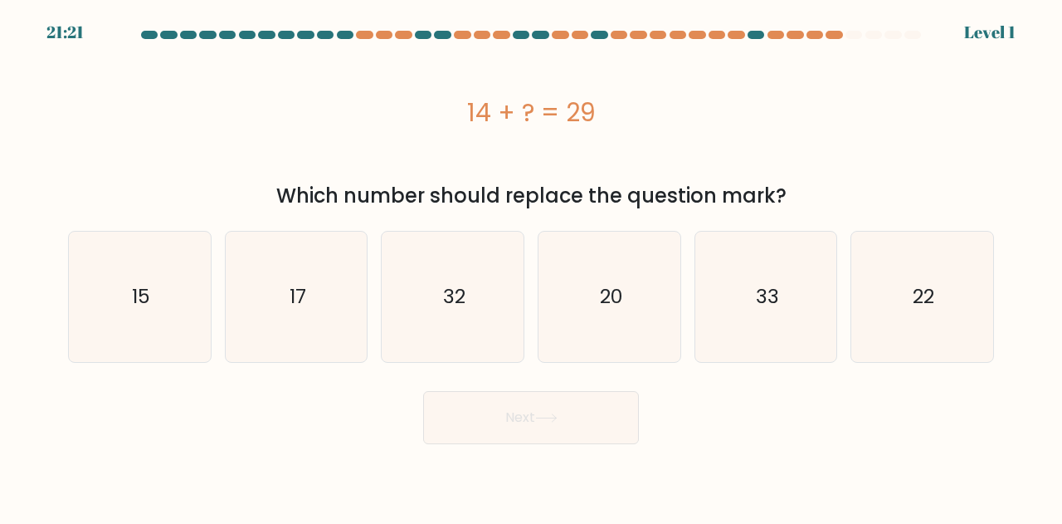
drag, startPoint x: 441, startPoint y: 307, endPoint x: 490, endPoint y: 387, distance: 94.2
click at [441, 308] on icon "32" at bounding box center [452, 296] width 130 height 130
click at [531, 266] on input "c. 32" at bounding box center [531, 264] width 1 height 4
radio input "true"
click at [509, 422] on button "Next" at bounding box center [531, 417] width 216 height 53
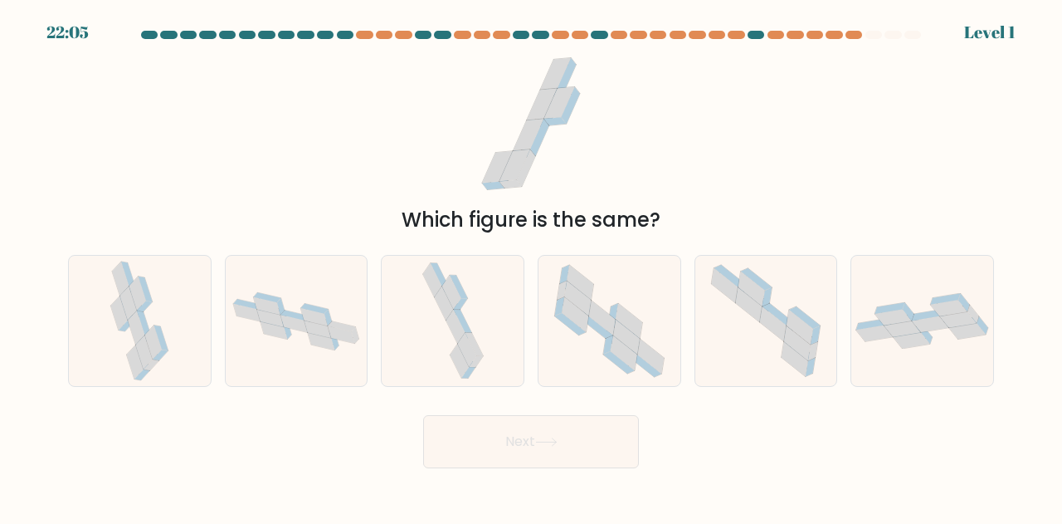
click at [319, 241] on div "a. b. c." at bounding box center [530, 313] width 939 height 145
click at [368, 341] on div "b." at bounding box center [296, 321] width 157 height 132
click at [295, 329] on icon at bounding box center [297, 321] width 142 height 71
click at [531, 266] on input "b." at bounding box center [531, 264] width 1 height 4
radio input "true"
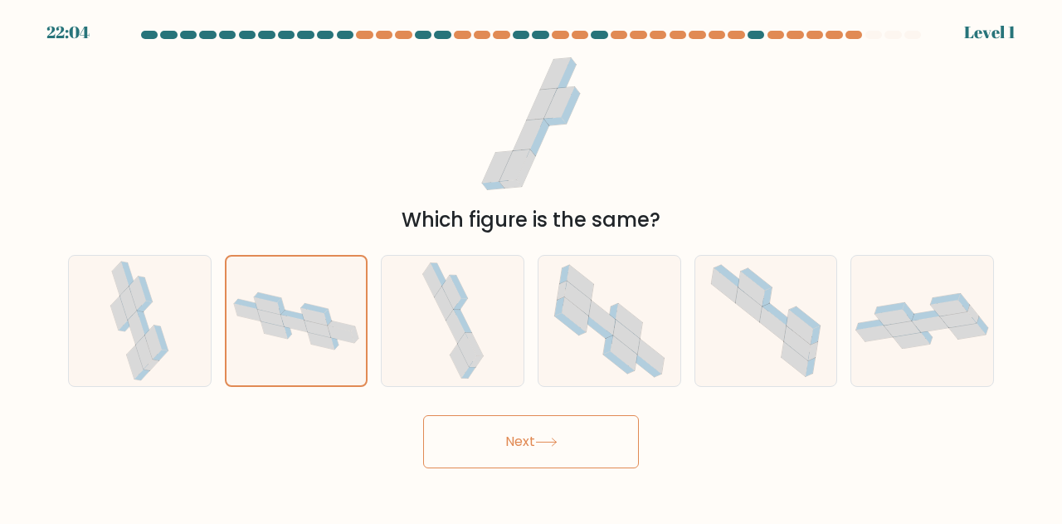
click at [496, 434] on button "Next" at bounding box center [531, 441] width 216 height 53
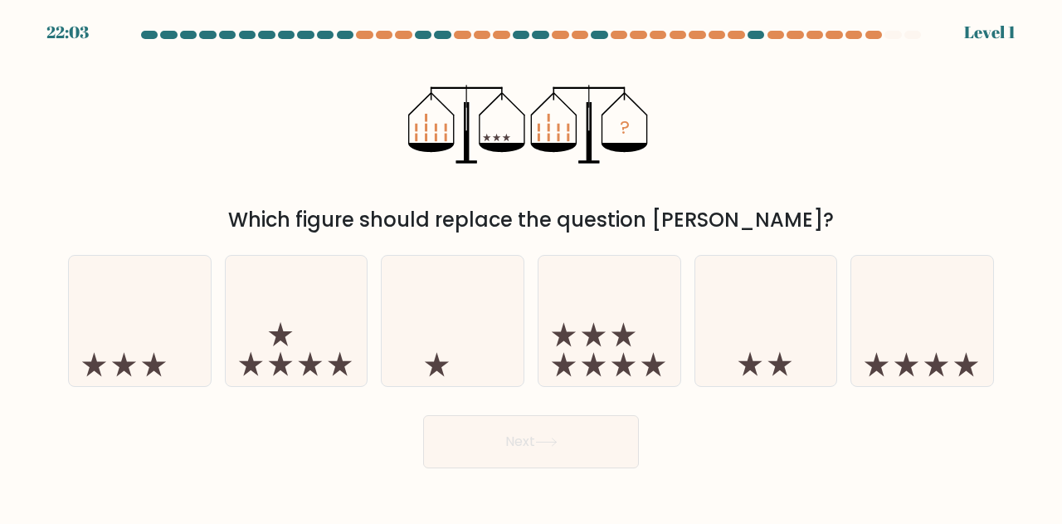
click at [516, 325] on icon at bounding box center [453, 320] width 142 height 117
click at [531, 266] on input "c." at bounding box center [531, 264] width 1 height 4
radio input "true"
click at [518, 437] on button "Next" at bounding box center [531, 441] width 216 height 53
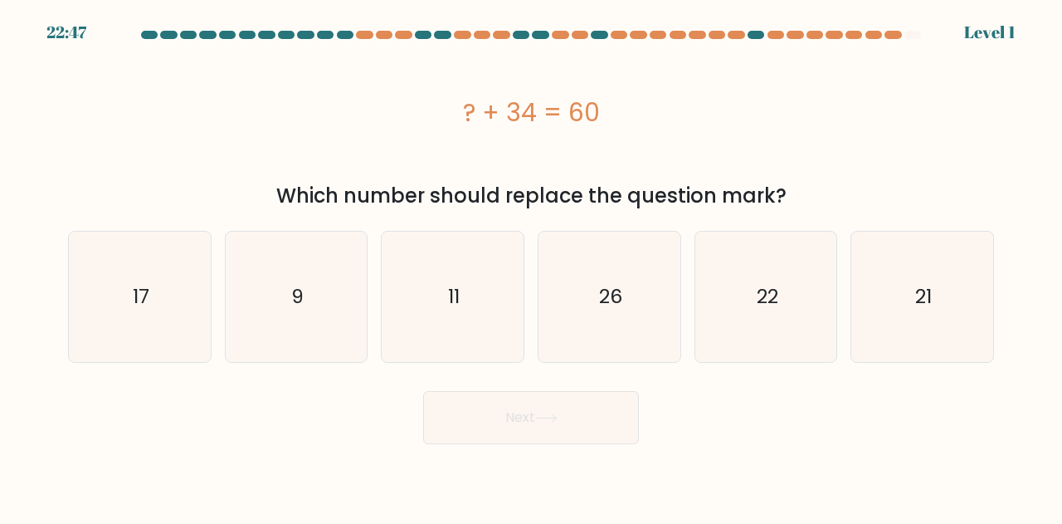
drag, startPoint x: 582, startPoint y: 328, endPoint x: 575, endPoint y: 348, distance: 22.0
click at [582, 332] on icon "26" at bounding box center [609, 296] width 130 height 130
click at [532, 266] on input "d. 26" at bounding box center [531, 264] width 1 height 4
radio input "true"
click at [542, 426] on button "Next" at bounding box center [531, 417] width 216 height 53
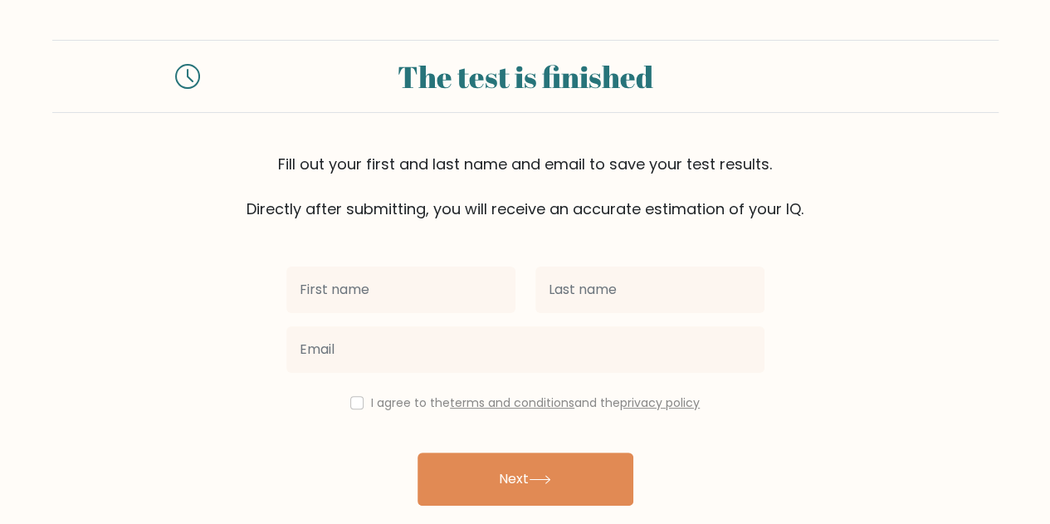
scroll to position [57, 0]
